Goal: Find contact information: Find contact information

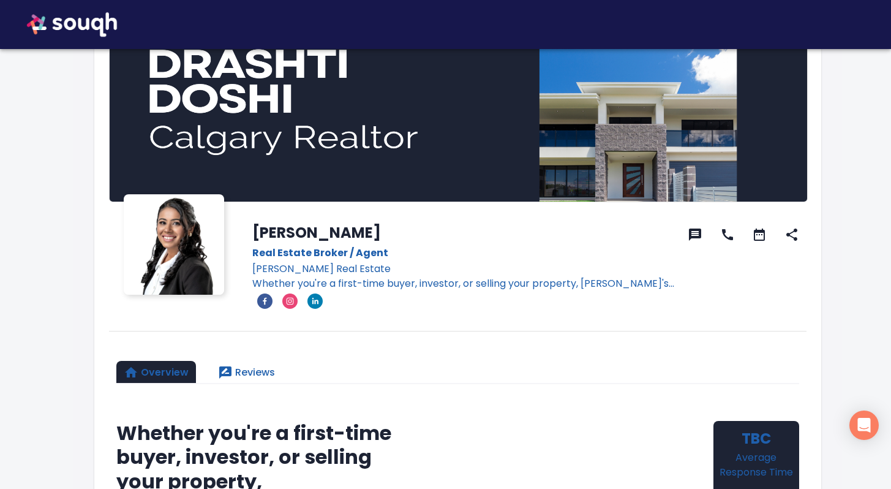
click at [63, 18] on img at bounding box center [72, 24] width 115 height 49
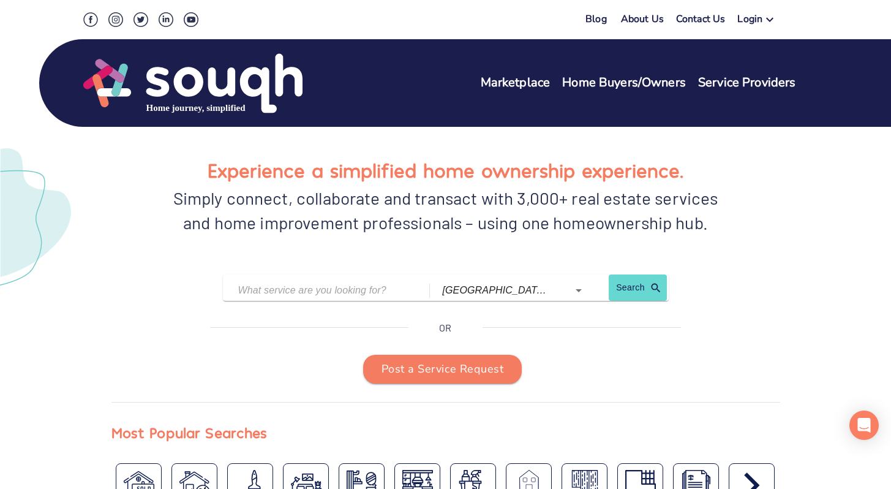
click at [706, 19] on link "Contact Us" at bounding box center [701, 21] width 50 height 18
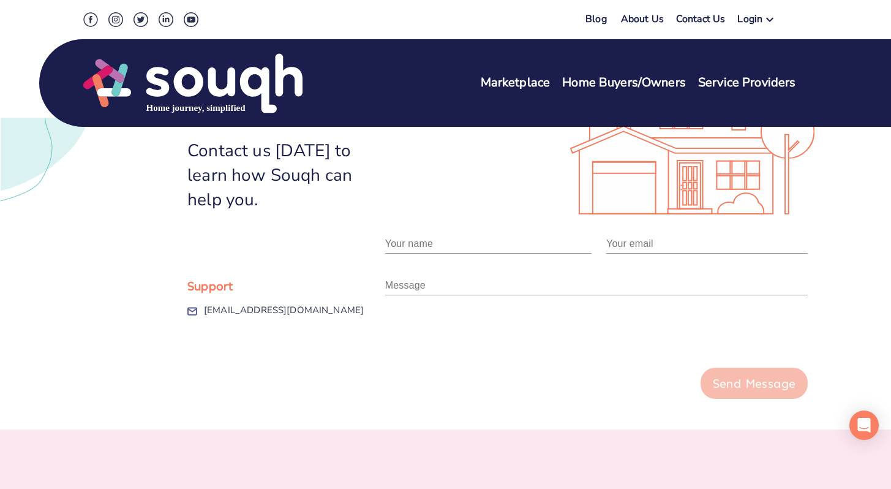
scroll to position [126, 0]
